Goal: Navigation & Orientation: Go to known website

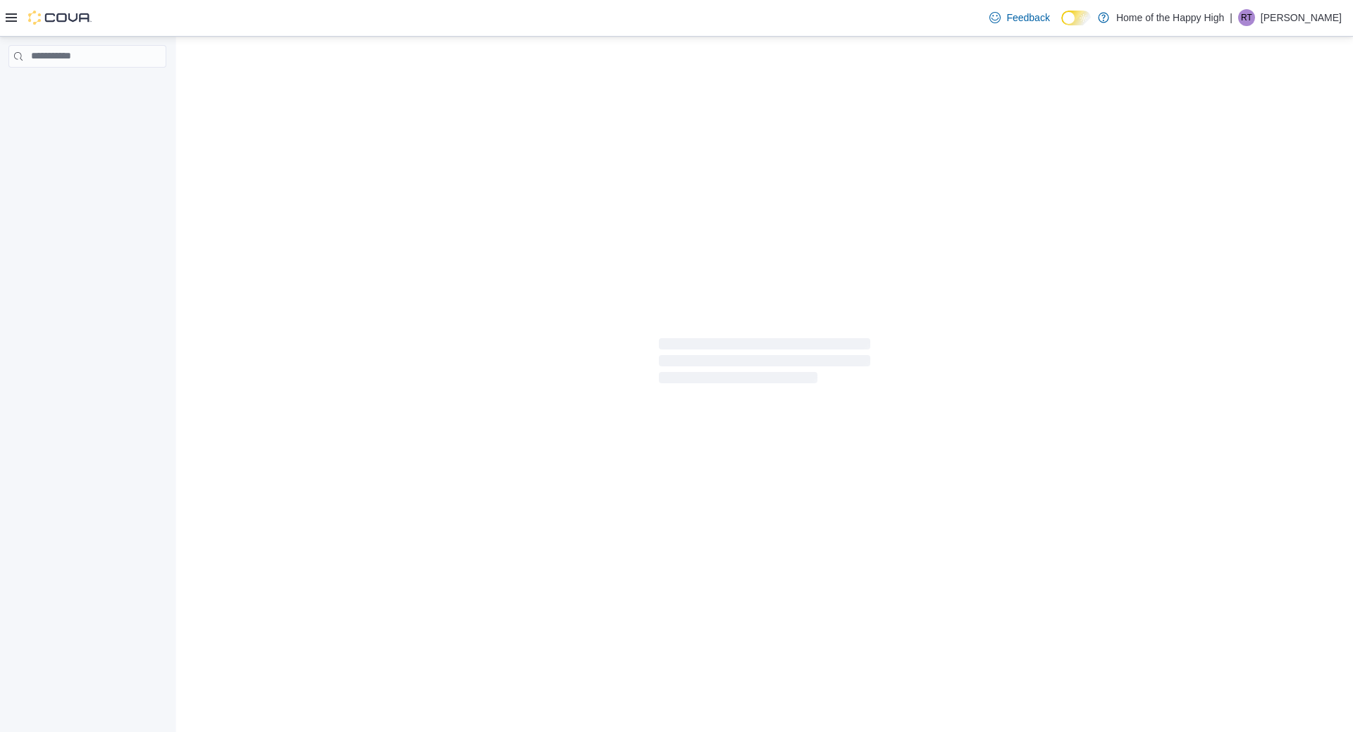
click at [1325, 18] on p "Rachel Turner" at bounding box center [1301, 17] width 81 height 17
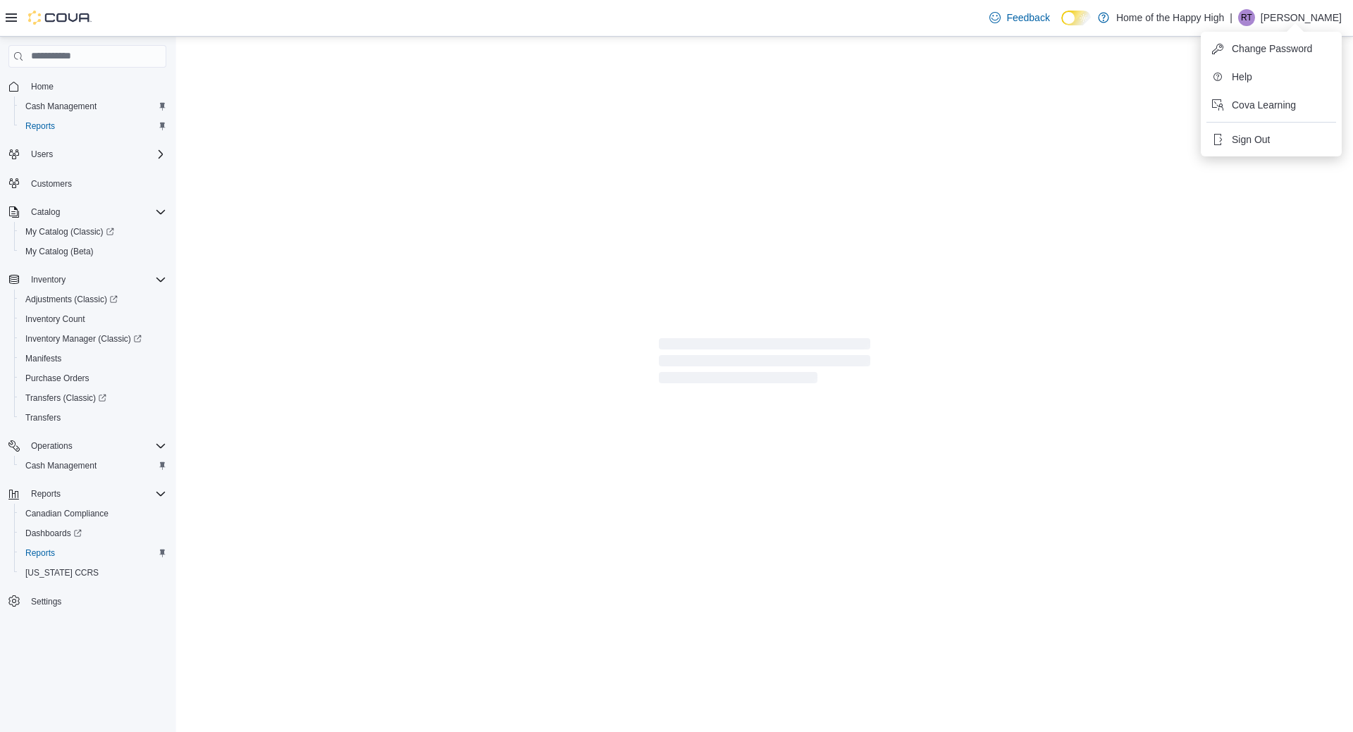
click at [1256, 123] on ul "Change Password Help Cova Learning Sign Out" at bounding box center [1271, 94] width 141 height 125
click at [1255, 132] on button "Sign Out" at bounding box center [1271, 139] width 130 height 23
